Goal: Check status

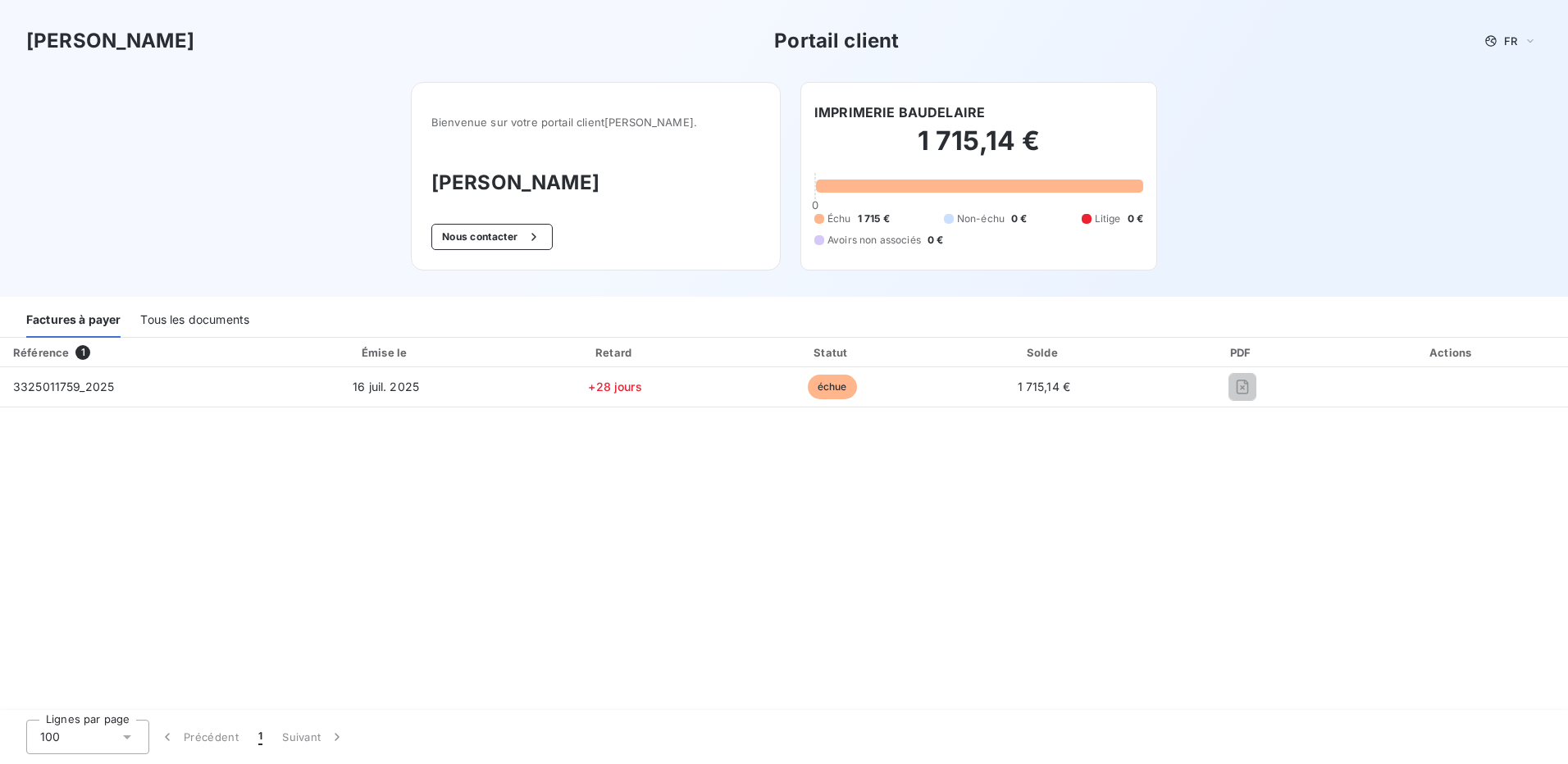
click at [213, 316] on div "Tous les documents" at bounding box center [194, 321] width 109 height 34
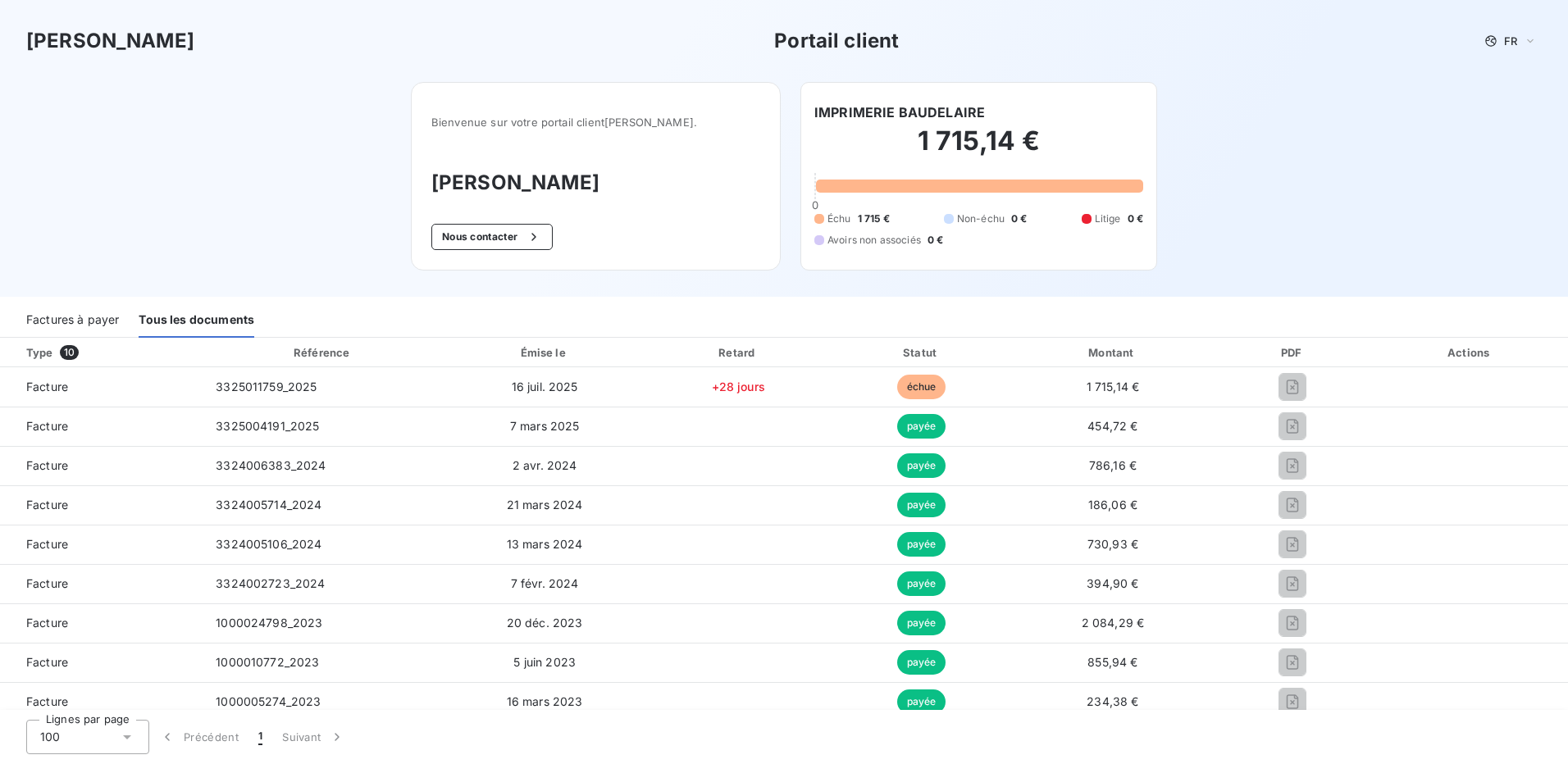
click at [106, 319] on div "Factures à payer" at bounding box center [72, 321] width 93 height 34
